Goal: Task Accomplishment & Management: Use online tool/utility

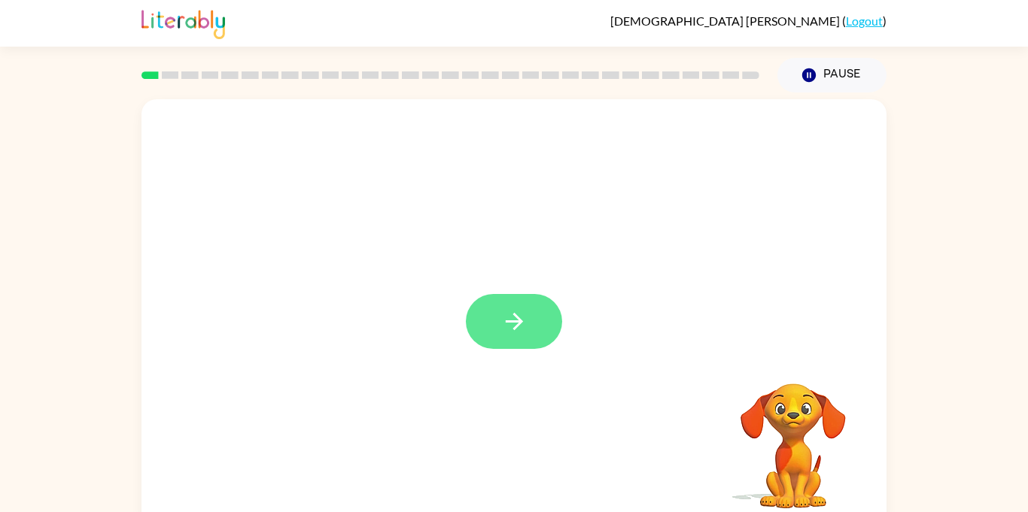
click at [517, 306] on button "button" at bounding box center [514, 321] width 96 height 55
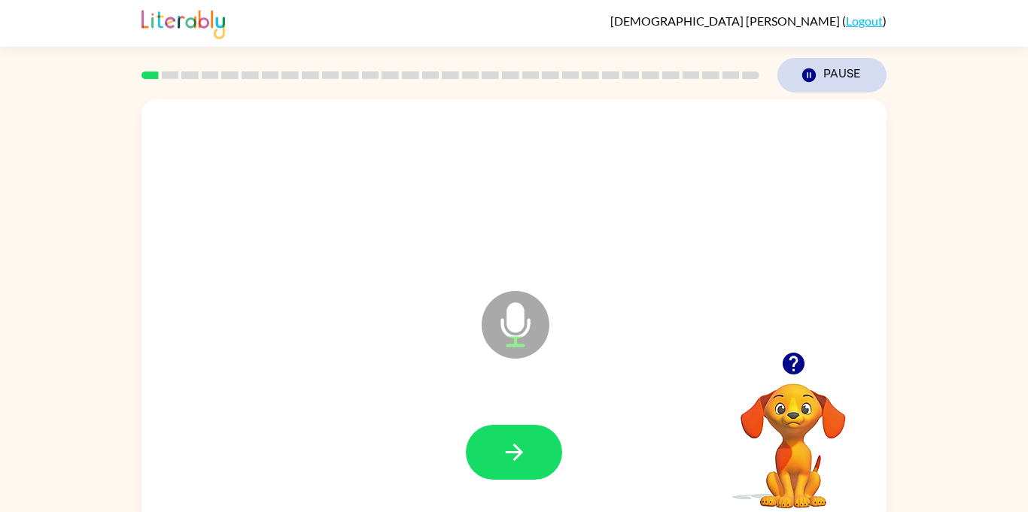
click at [807, 71] on icon "button" at bounding box center [809, 75] width 14 height 14
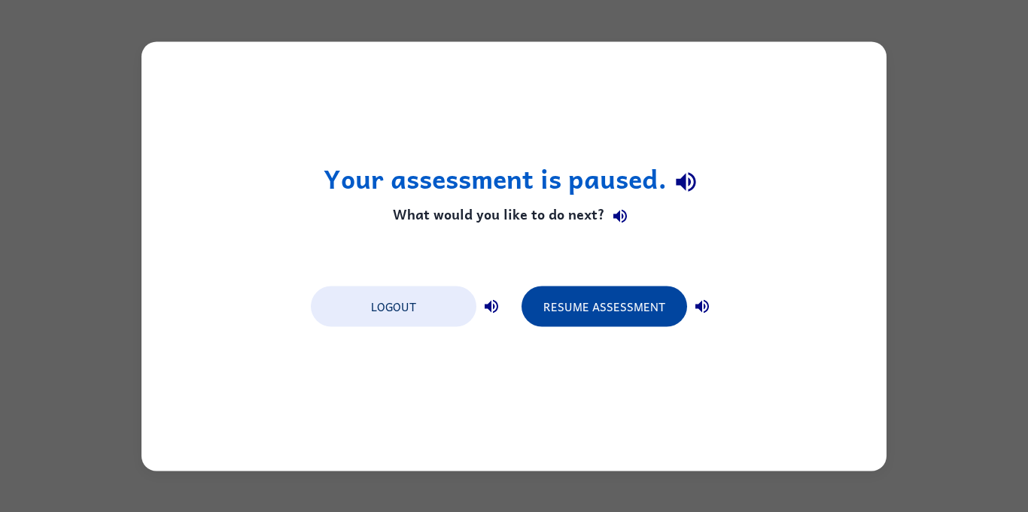
click at [585, 295] on button "Resume Assessment" at bounding box center [604, 306] width 166 height 41
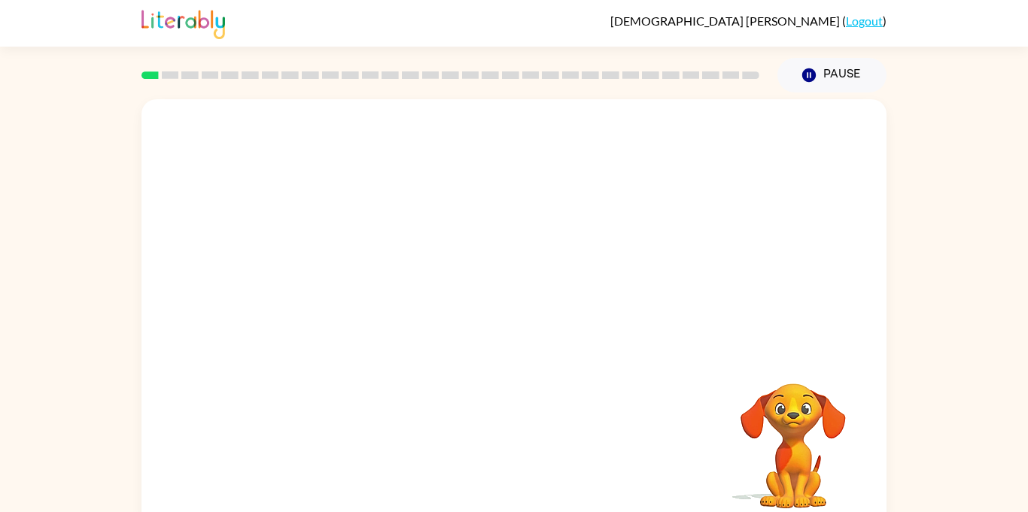
scroll to position [17, 0]
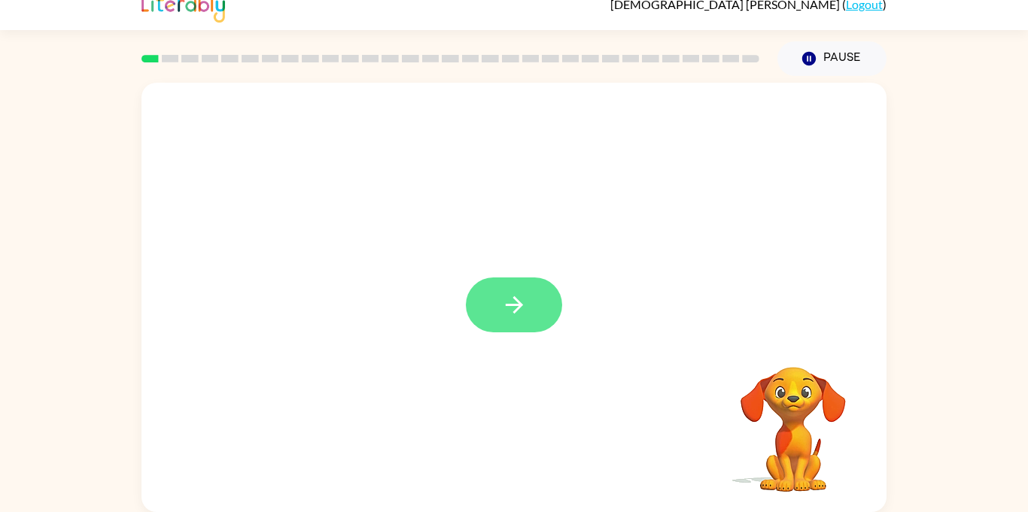
click at [524, 318] on button "button" at bounding box center [514, 305] width 96 height 55
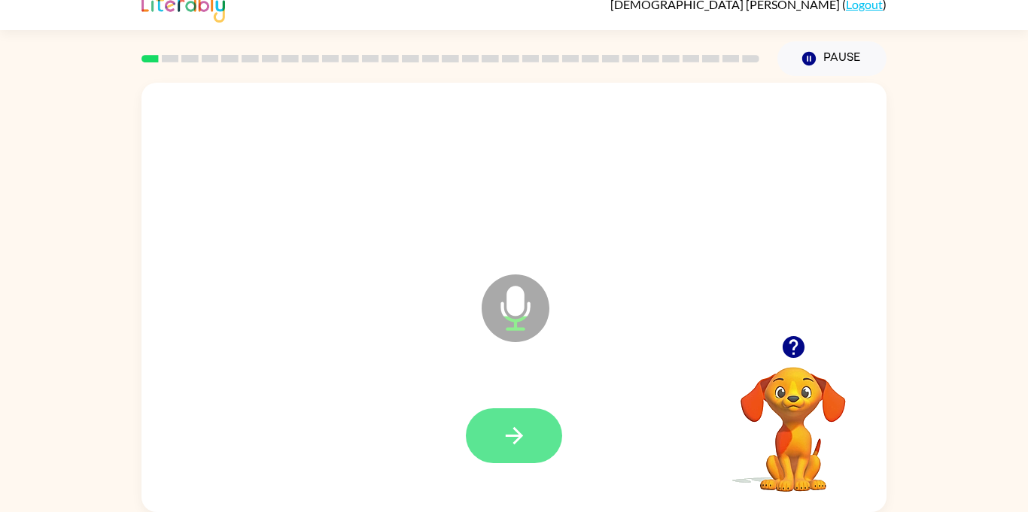
click at [542, 429] on button "button" at bounding box center [514, 436] width 96 height 55
click at [524, 423] on icon "button" at bounding box center [514, 436] width 26 height 26
click at [524, 425] on icon "button" at bounding box center [514, 436] width 26 height 26
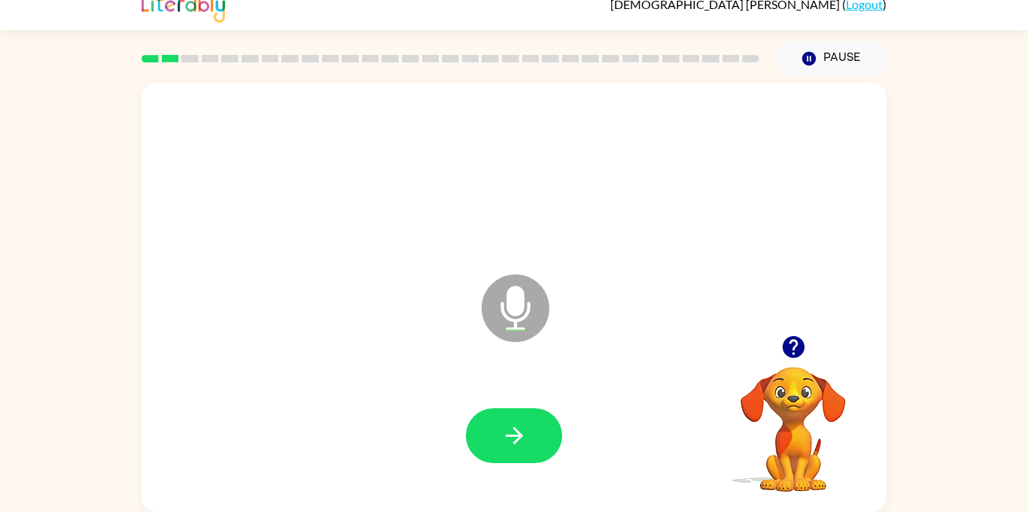
click at [524, 425] on icon "button" at bounding box center [514, 436] width 26 height 26
click at [524, 427] on icon "button" at bounding box center [514, 436] width 26 height 26
click at [525, 429] on icon "button" at bounding box center [514, 436] width 26 height 26
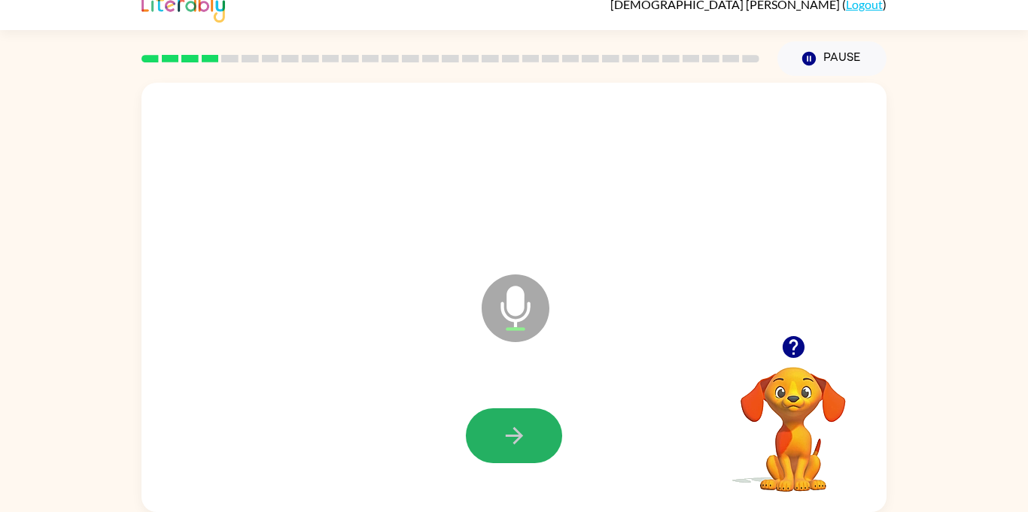
click at [525, 429] on icon "button" at bounding box center [514, 436] width 26 height 26
click at [526, 432] on icon "button" at bounding box center [514, 436] width 26 height 26
click at [525, 432] on icon "button" at bounding box center [514, 436] width 26 height 26
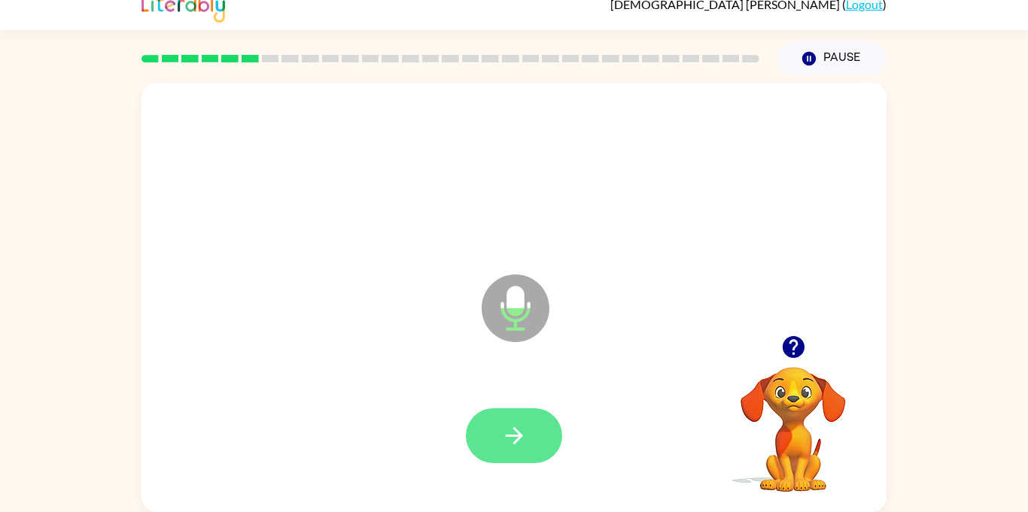
click at [525, 432] on icon "button" at bounding box center [514, 436] width 26 height 26
click at [523, 433] on icon "button" at bounding box center [514, 436] width 26 height 26
click at [533, 419] on button "button" at bounding box center [514, 436] width 96 height 55
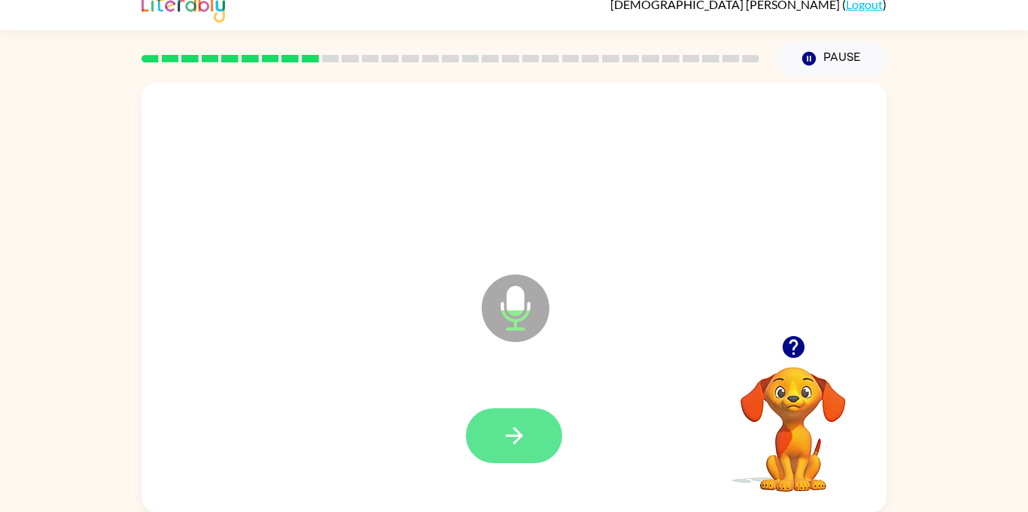
click at [534, 424] on button "button" at bounding box center [514, 436] width 96 height 55
click at [501, 433] on icon "button" at bounding box center [514, 436] width 26 height 26
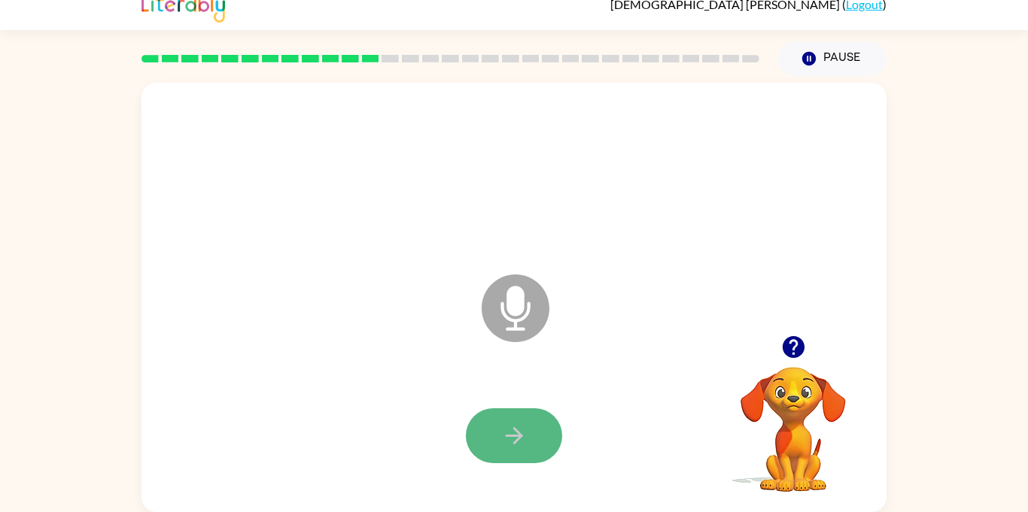
click at [501, 436] on icon "button" at bounding box center [514, 436] width 26 height 26
click at [482, 436] on button "button" at bounding box center [514, 436] width 96 height 55
click at [795, 351] on icon "button" at bounding box center [793, 347] width 22 height 22
click at [533, 455] on button "button" at bounding box center [514, 436] width 96 height 55
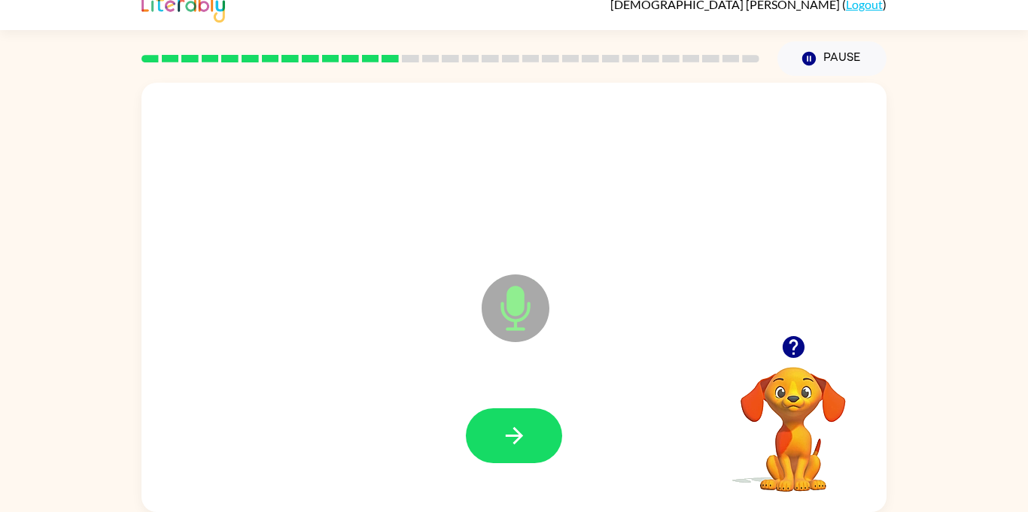
click at [533, 455] on button "button" at bounding box center [514, 436] width 96 height 55
click at [529, 431] on button "button" at bounding box center [514, 436] width 96 height 55
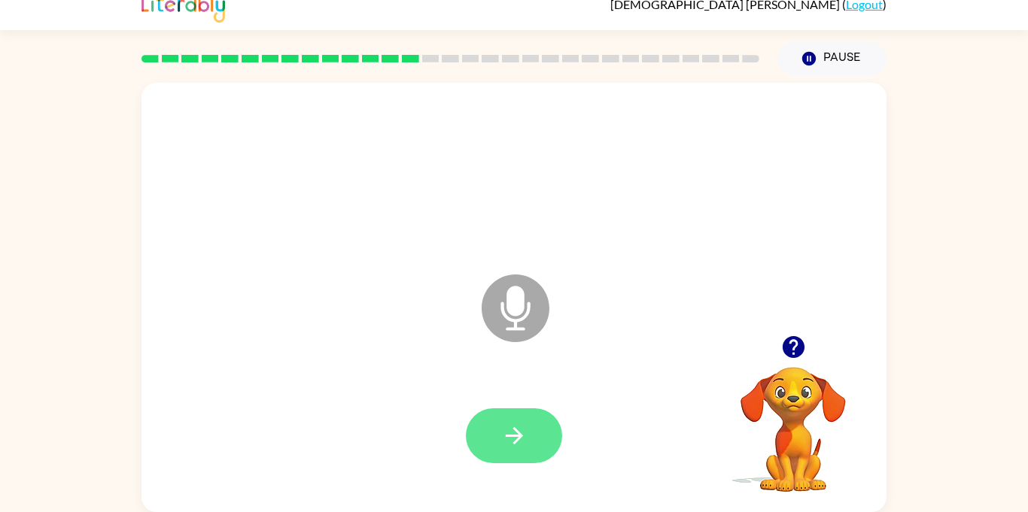
click at [509, 439] on icon "button" at bounding box center [514, 436] width 26 height 26
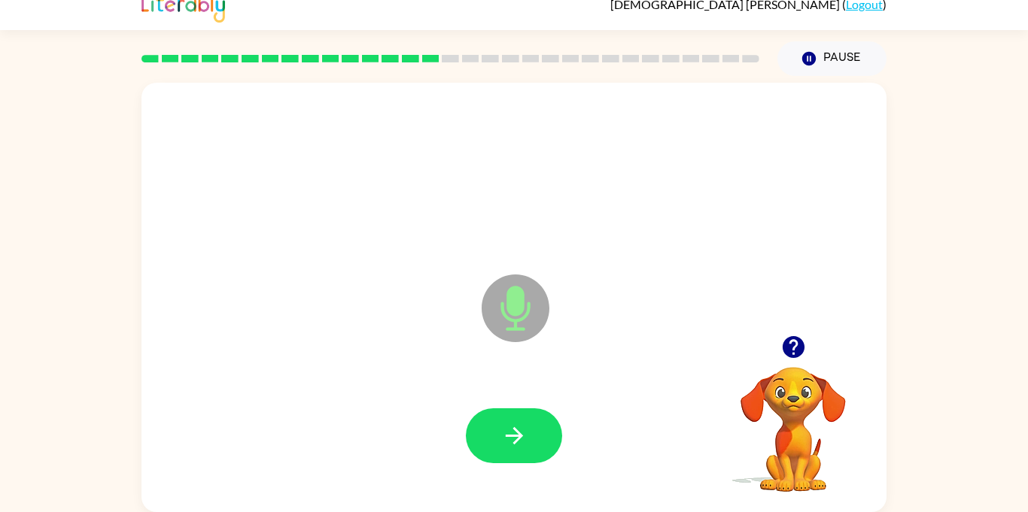
click at [509, 439] on icon "button" at bounding box center [514, 436] width 26 height 26
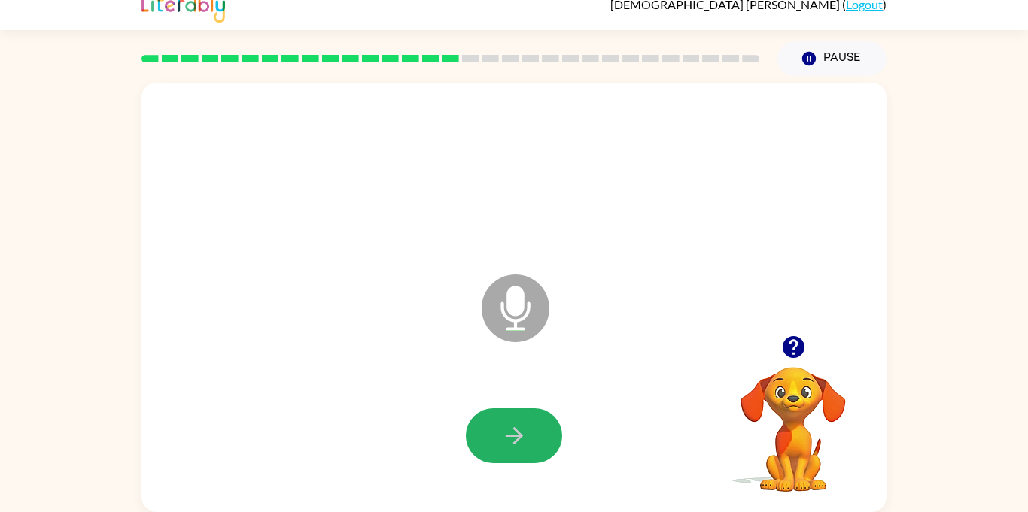
click at [511, 440] on icon "button" at bounding box center [514, 436] width 26 height 26
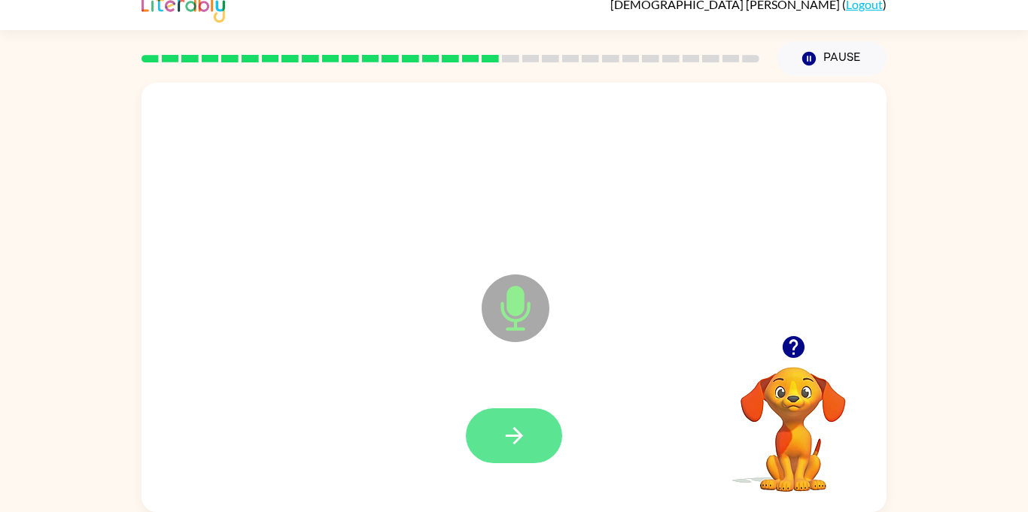
click at [515, 442] on icon "button" at bounding box center [513, 435] width 17 height 17
click at [515, 443] on icon "button" at bounding box center [513, 435] width 17 height 17
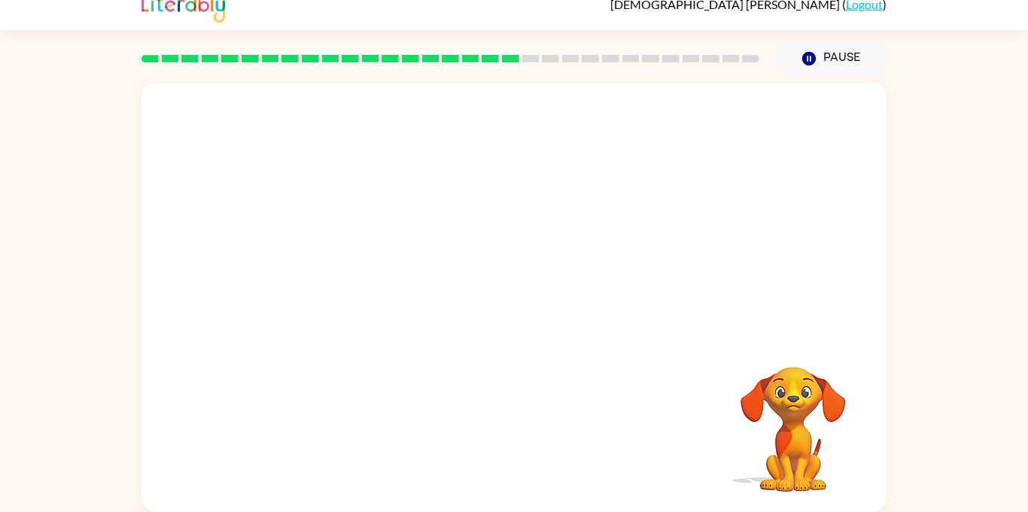
click at [515, 443] on div "Your browser must support playing .mp4 files to use Literably. Please try using…" at bounding box center [513, 298] width 745 height 430
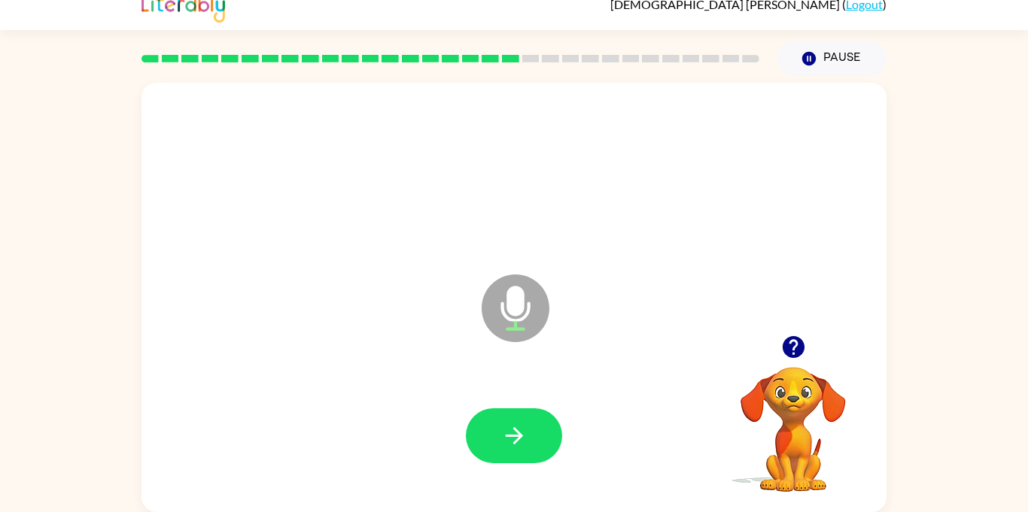
click at [515, 443] on icon "button" at bounding box center [513, 435] width 17 height 17
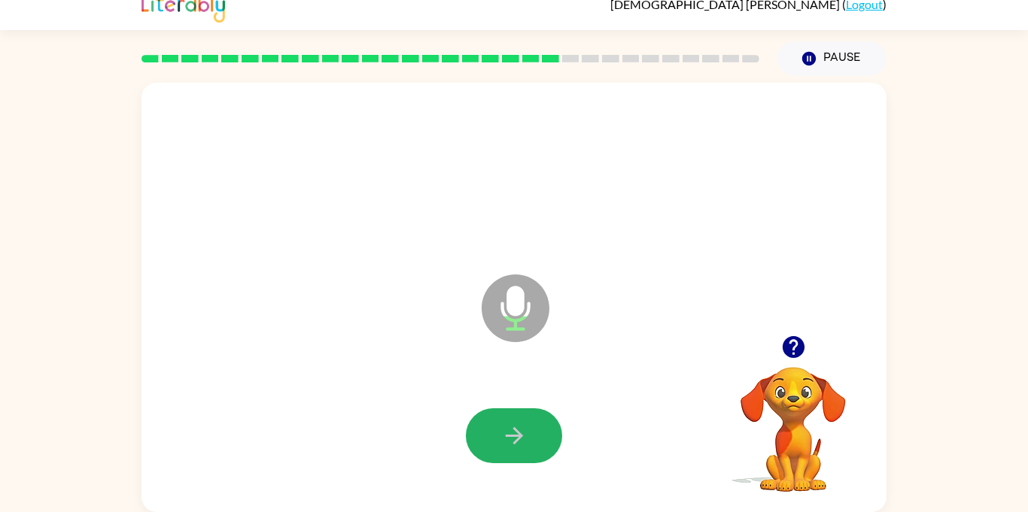
click at [515, 443] on icon "button" at bounding box center [513, 435] width 17 height 17
click at [515, 442] on icon "button" at bounding box center [513, 435] width 17 height 17
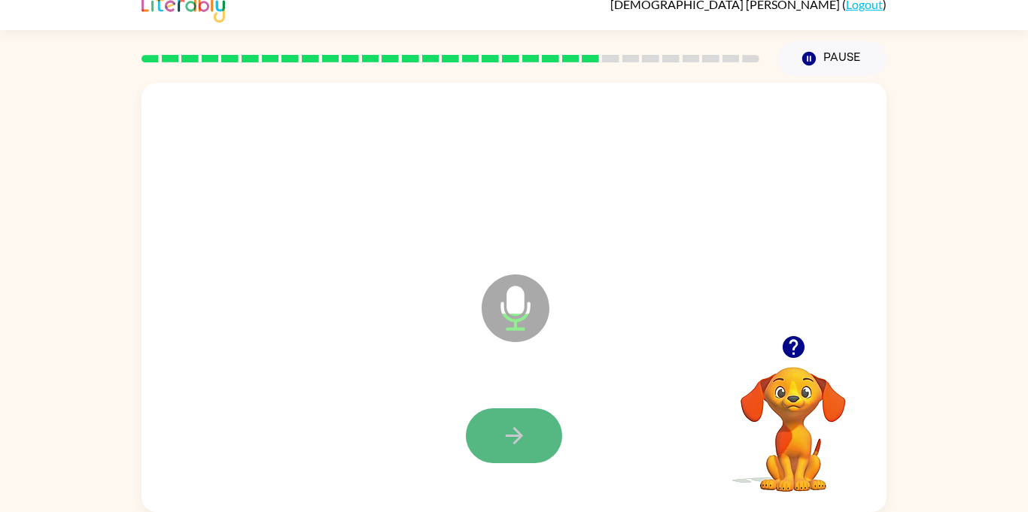
click at [479, 437] on button "button" at bounding box center [514, 436] width 96 height 55
click at [494, 437] on button "button" at bounding box center [514, 436] width 96 height 55
click at [493, 439] on button "button" at bounding box center [514, 436] width 96 height 55
click at [535, 441] on button "button" at bounding box center [514, 436] width 96 height 55
click at [476, 430] on button "button" at bounding box center [514, 436] width 96 height 55
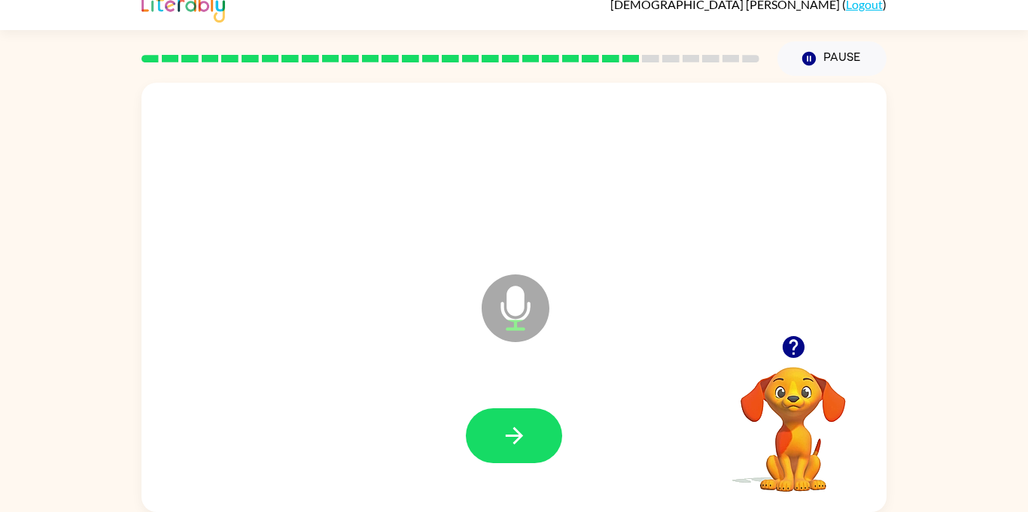
click at [476, 430] on button "button" at bounding box center [514, 436] width 96 height 55
click at [486, 442] on button "button" at bounding box center [514, 436] width 96 height 55
click at [487, 443] on button "button" at bounding box center [514, 436] width 96 height 55
click at [491, 436] on button "button" at bounding box center [514, 436] width 96 height 55
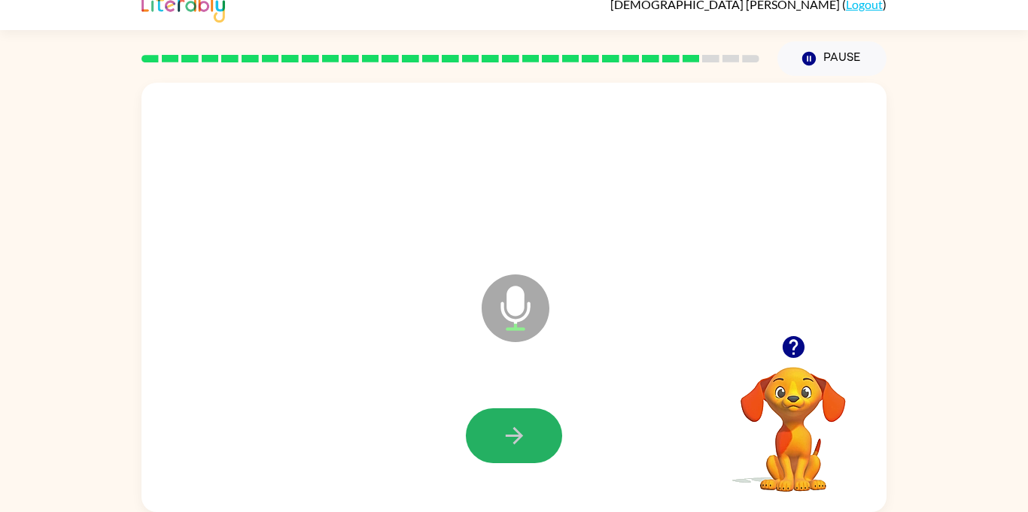
click at [491, 436] on button "button" at bounding box center [514, 436] width 96 height 55
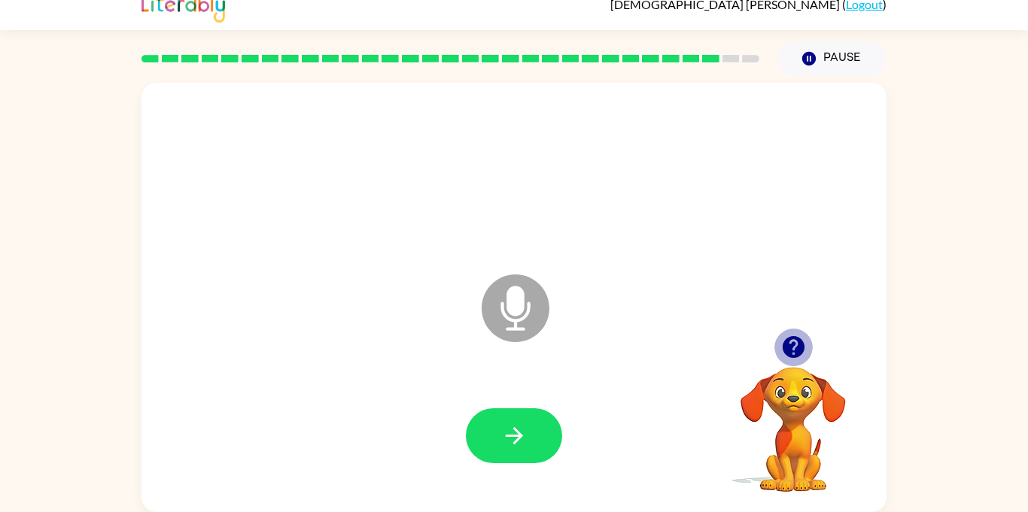
click at [791, 352] on icon "button" at bounding box center [793, 347] width 22 height 22
click at [518, 437] on icon "button" at bounding box center [513, 435] width 17 height 17
click at [543, 369] on icon "Microphone The Microphone is here when it is your turn to talk" at bounding box center [591, 327] width 226 height 113
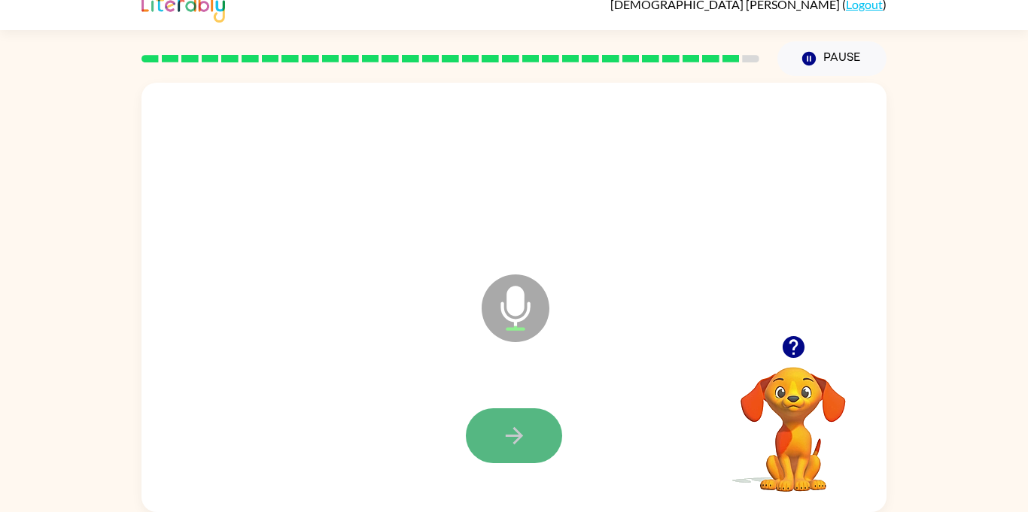
click at [539, 435] on button "button" at bounding box center [514, 436] width 96 height 55
click at [523, 443] on icon "button" at bounding box center [514, 436] width 26 height 26
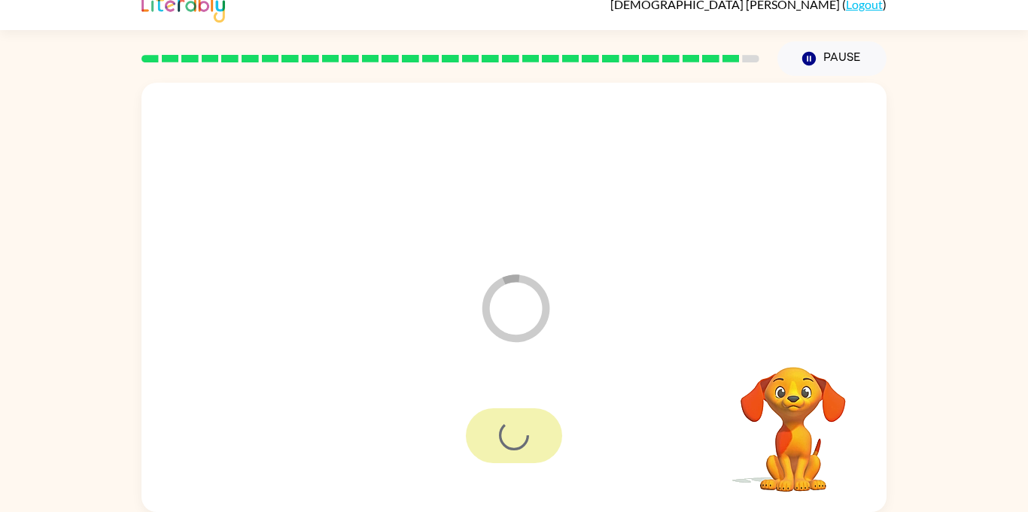
scroll to position [0, 0]
